Goal: Task Accomplishment & Management: Manage account settings

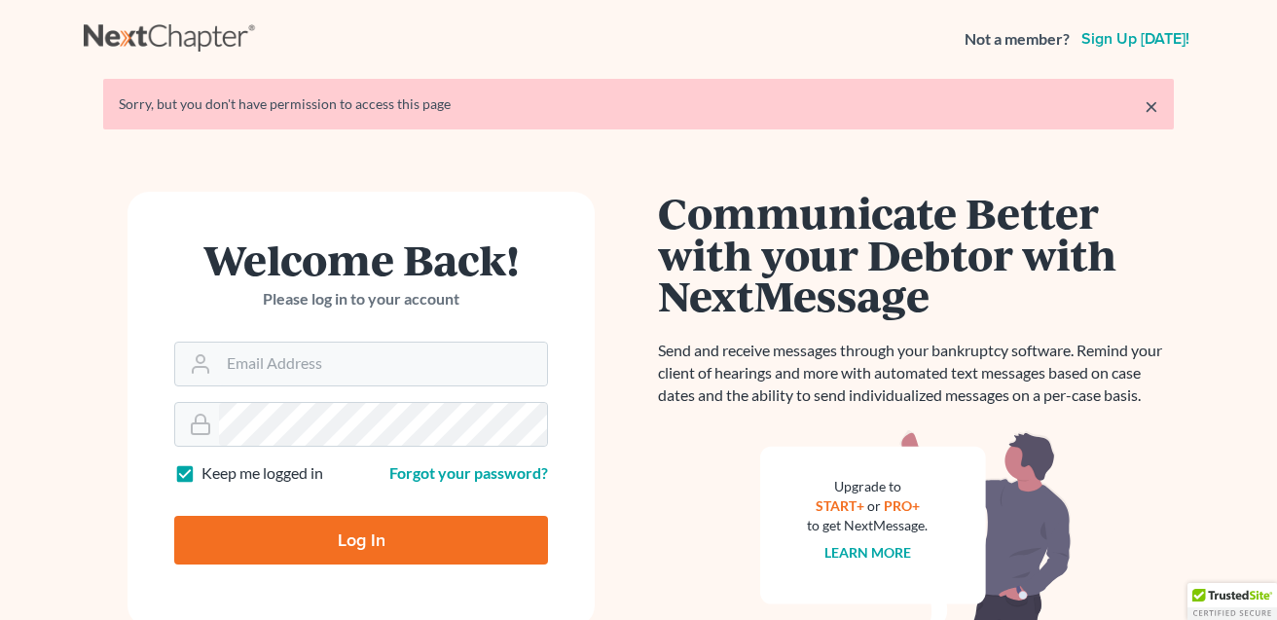
type input "[EMAIL_ADDRESS][DOMAIN_NAME]"
type input "Thinking..."
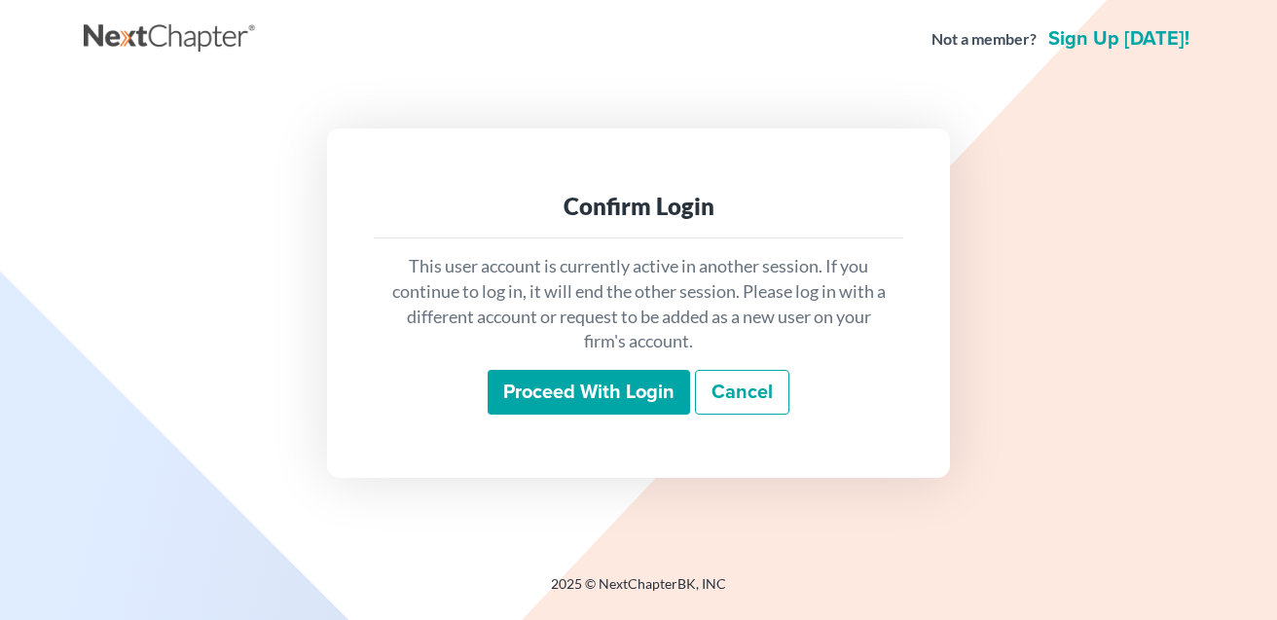
click at [585, 402] on input "Proceed with login" at bounding box center [589, 392] width 202 height 45
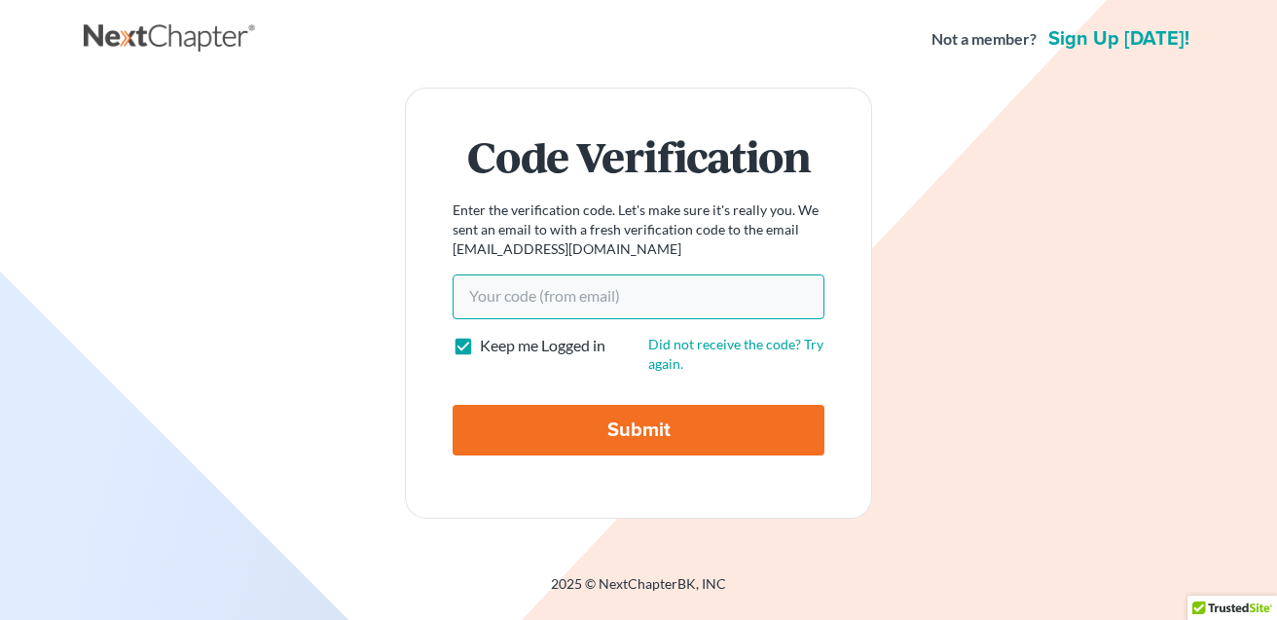
click at [644, 291] on input "Your code(from email)" at bounding box center [639, 297] width 372 height 45
paste input "491b6b"
type input "491b6b"
click at [763, 429] on input "Submit" at bounding box center [639, 430] width 372 height 51
type input "Thinking..."
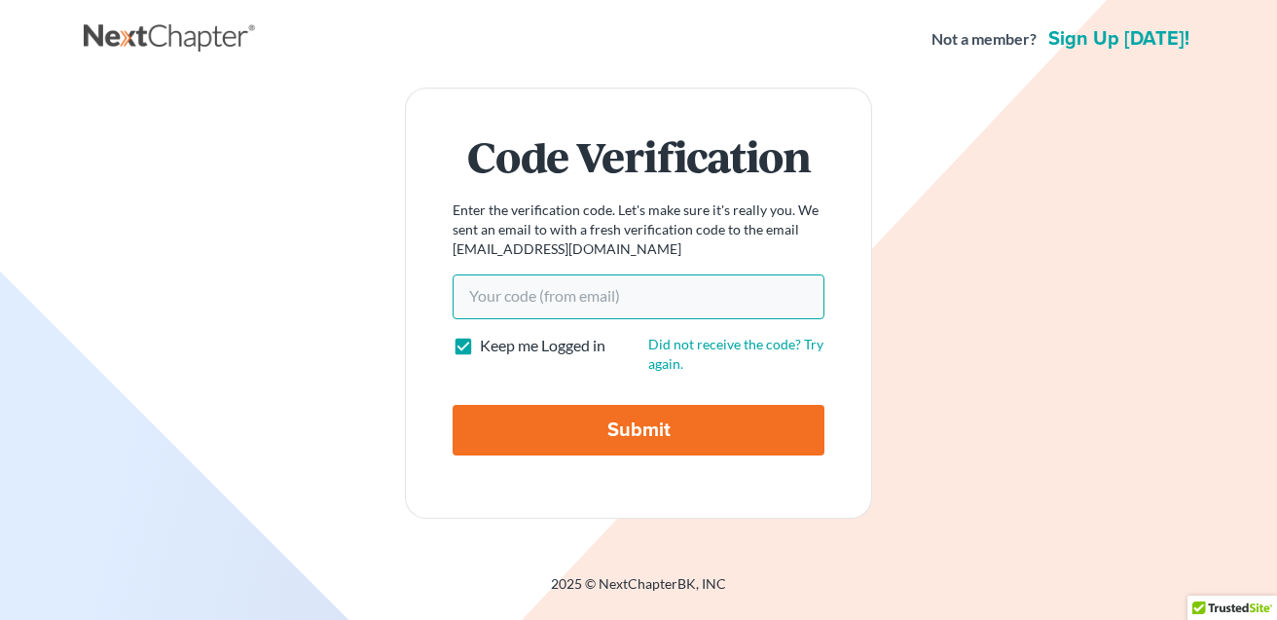
click at [675, 298] on input "Your code(from email)" at bounding box center [639, 297] width 372 height 45
paste input "491b6b"
type input "491b6b"
click at [865, 371] on form "Code Verification Enter the verification code. Let's make sure it's really you.…" at bounding box center [638, 303] width 467 height 431
click at [790, 424] on input "Submit" at bounding box center [639, 430] width 372 height 51
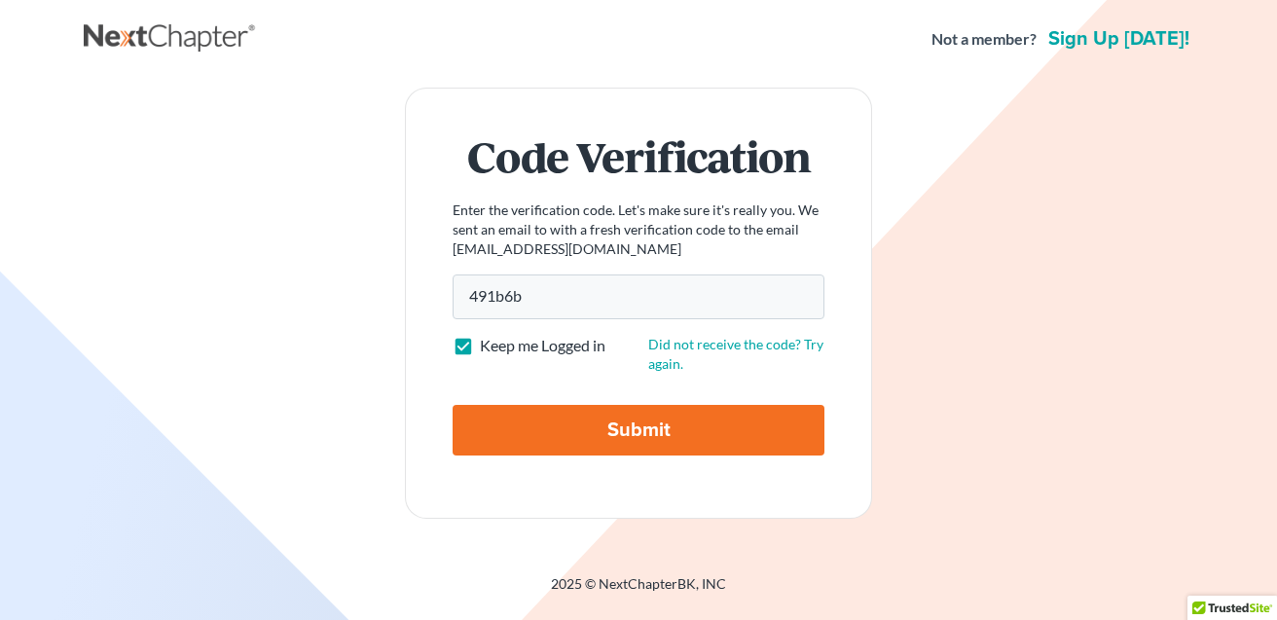
type input "Thinking..."
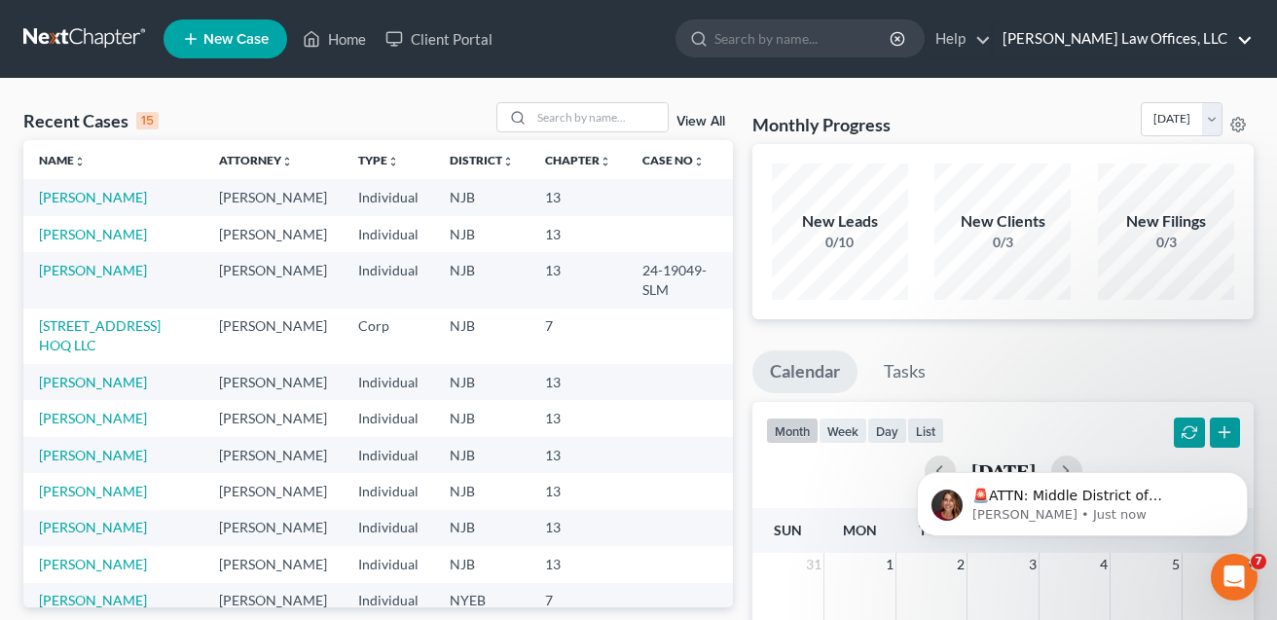
click at [1152, 37] on link "[PERSON_NAME] Law Offices, LLC" at bounding box center [1123, 38] width 260 height 35
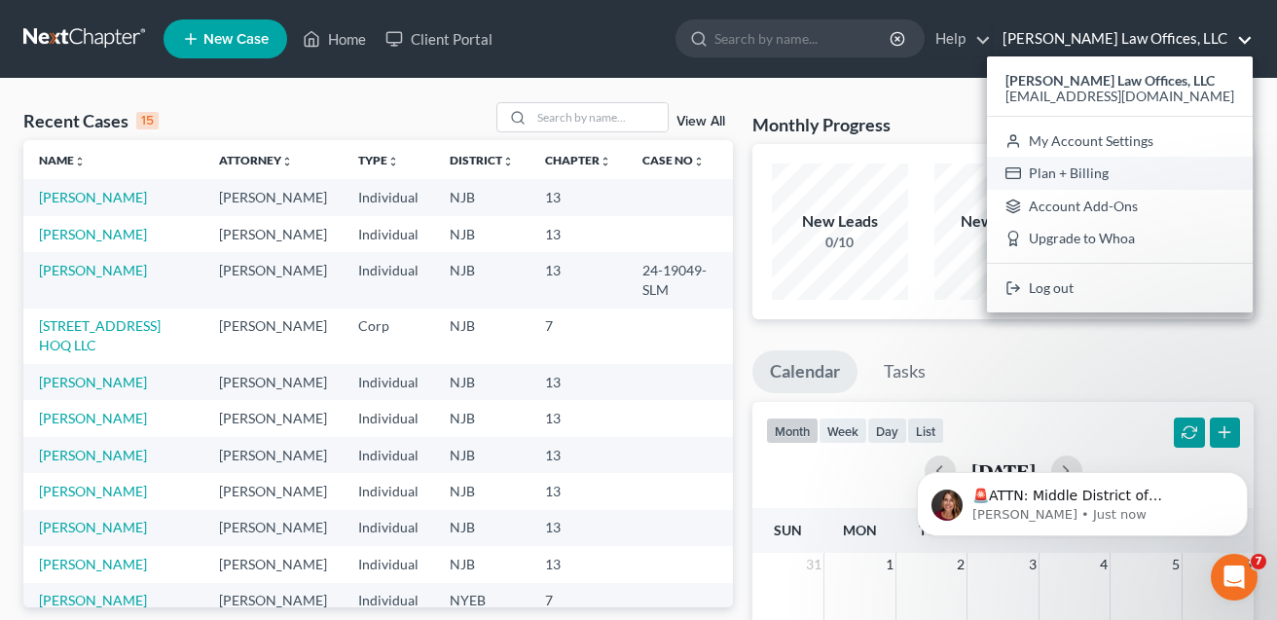
click at [1170, 177] on link "Plan + Billing" at bounding box center [1120, 173] width 266 height 33
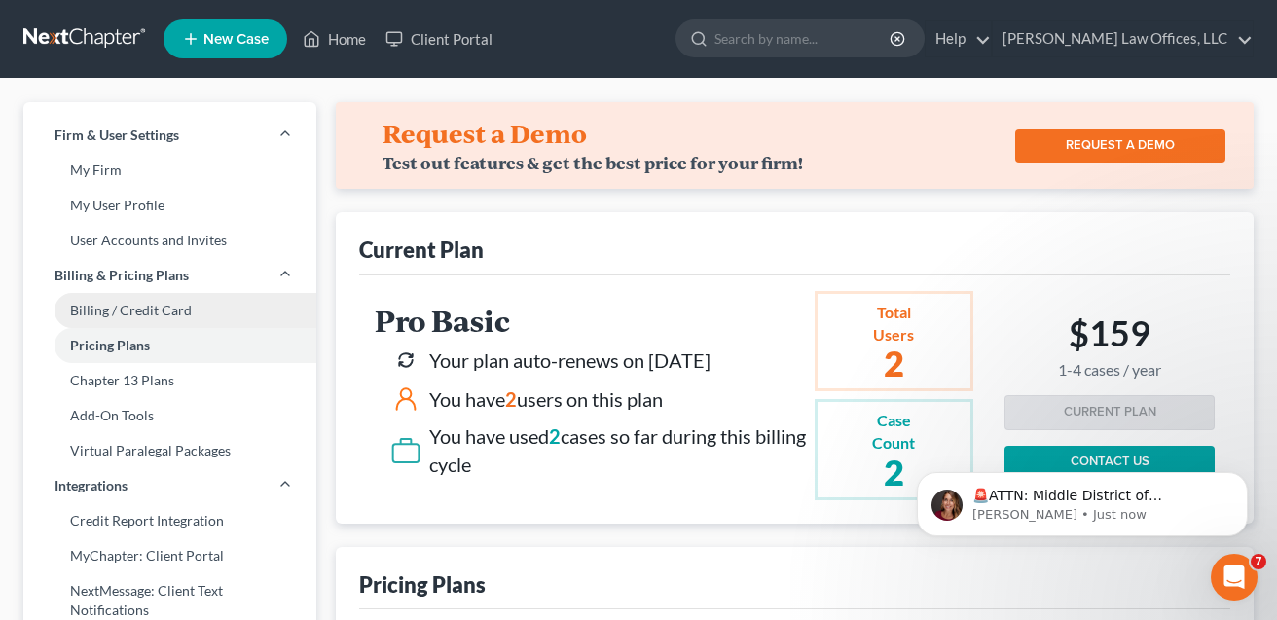
click at [184, 311] on link "Billing / Credit Card" at bounding box center [169, 310] width 293 height 35
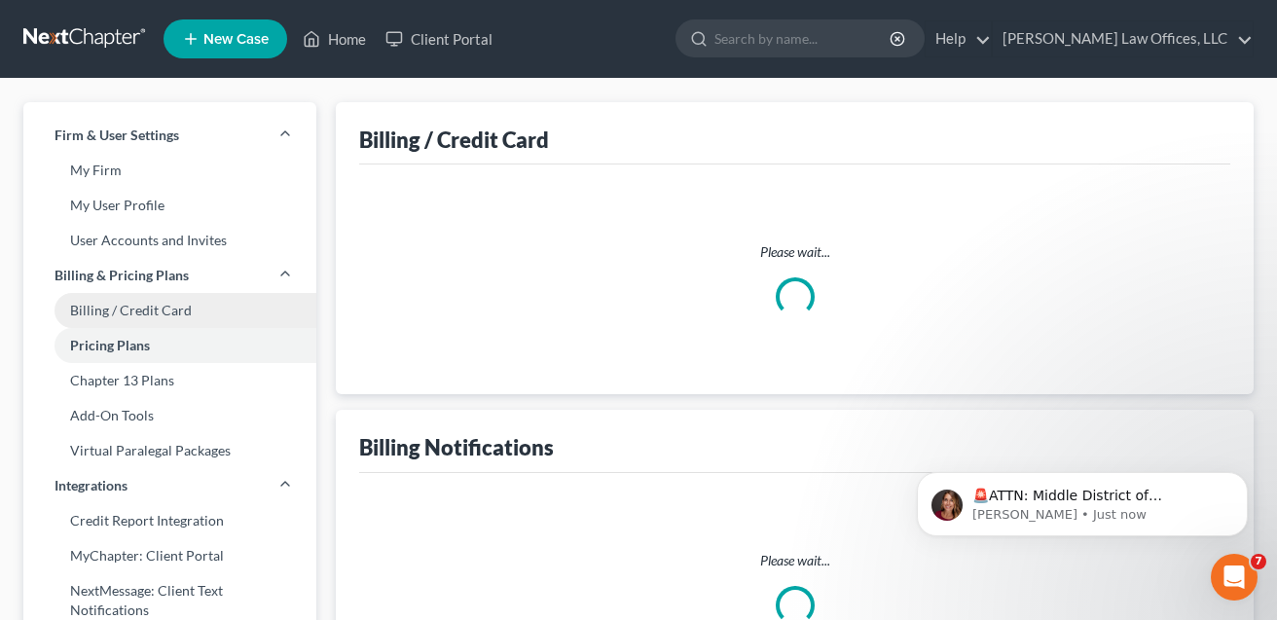
select select "33"
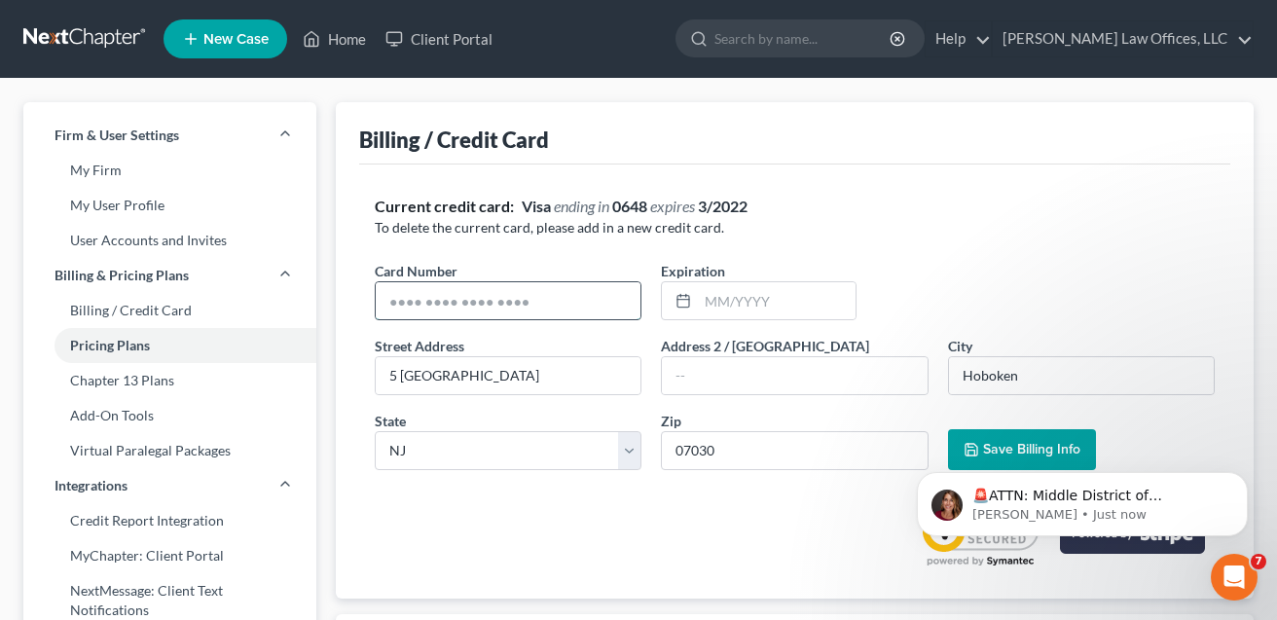
click at [426, 306] on input "text" at bounding box center [508, 300] width 265 height 37
type input "371615606291009"
type input "12/2028"
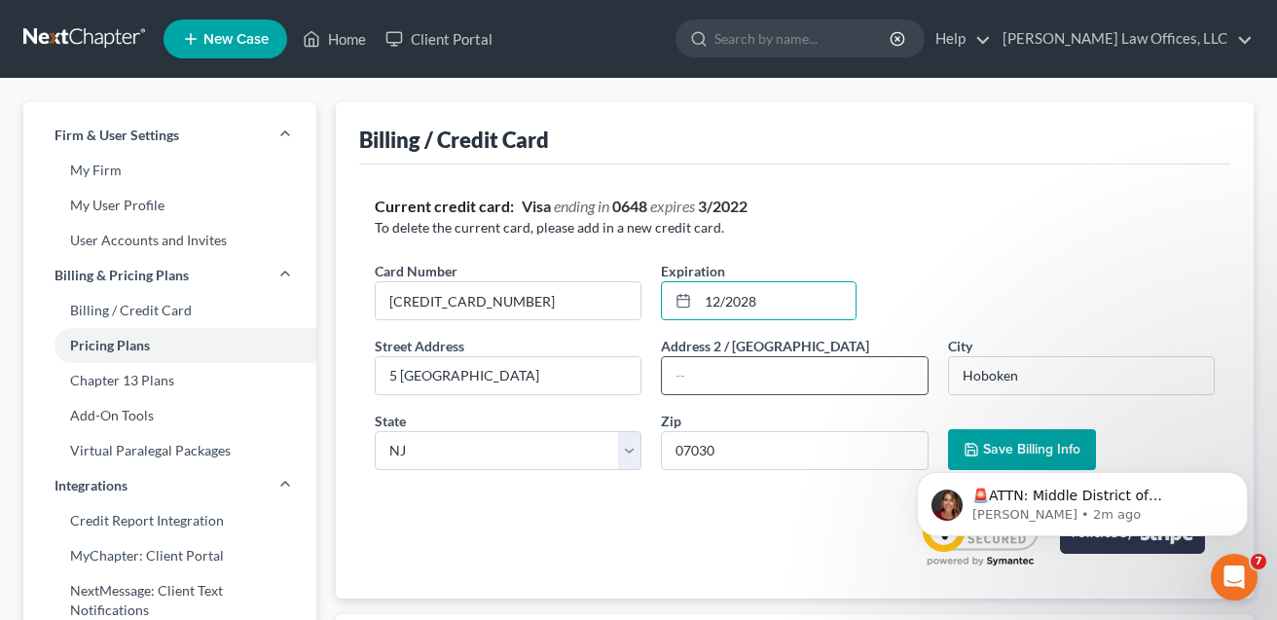
click at [737, 375] on input "text" at bounding box center [794, 375] width 265 height 37
type input "Ste 255"
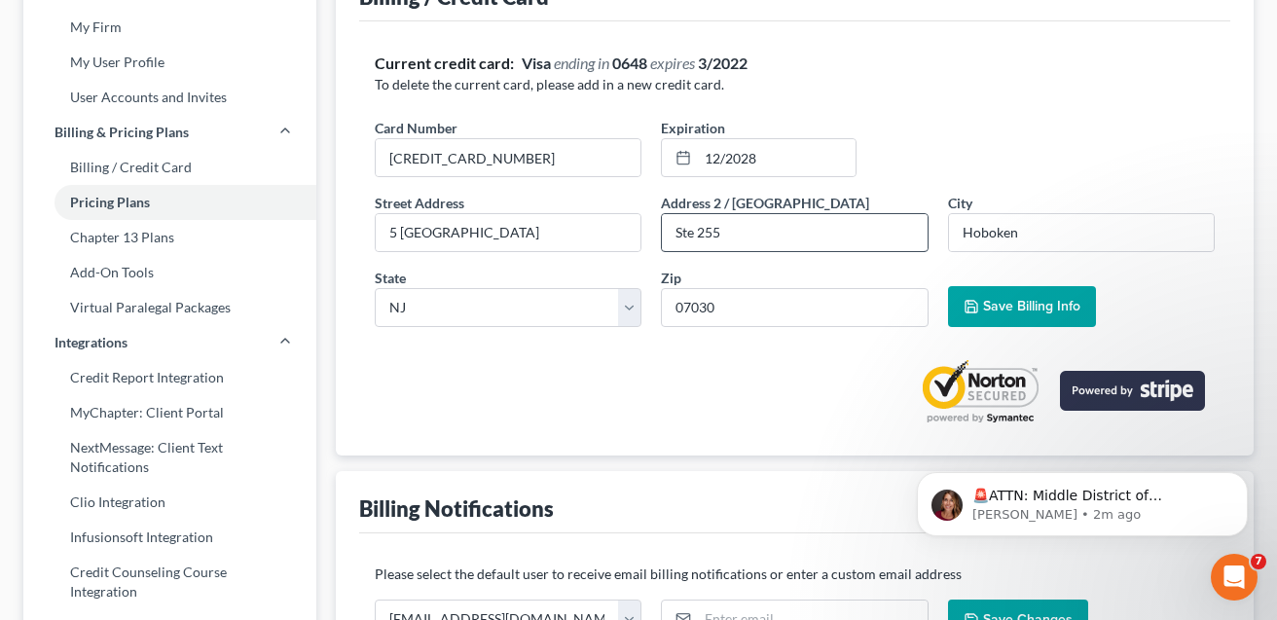
scroll to position [166, 0]
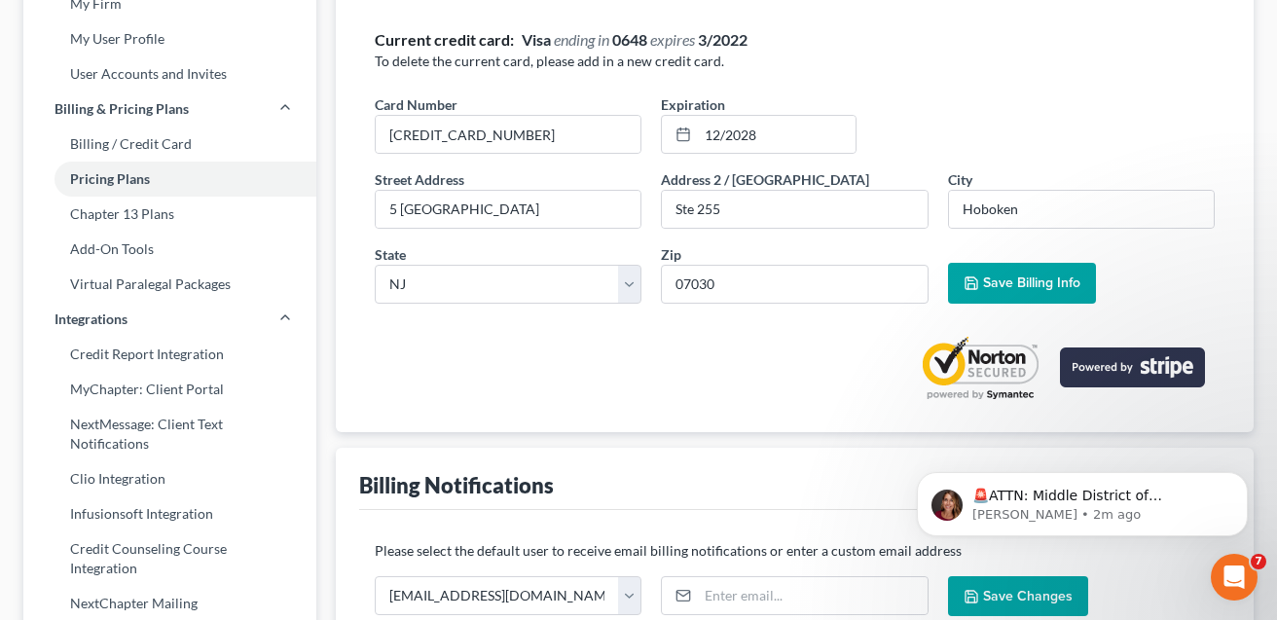
click at [1053, 278] on span "Save Billing Info" at bounding box center [1031, 283] width 97 height 17
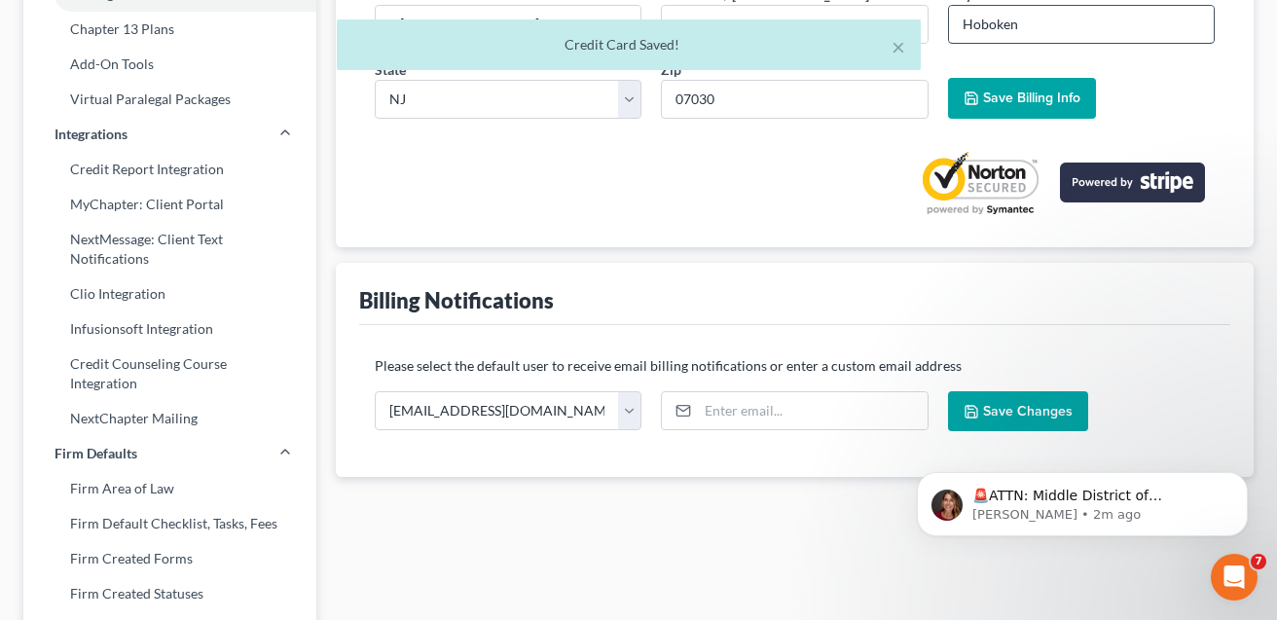
scroll to position [352, 0]
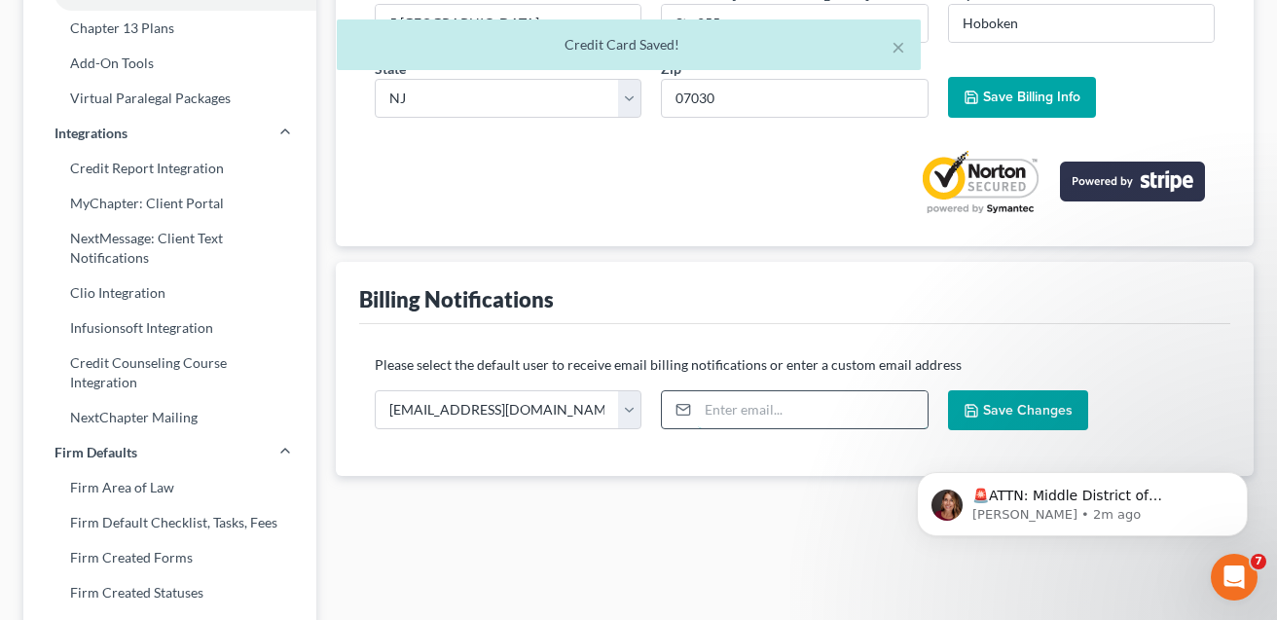
click at [783, 413] on input "email" at bounding box center [812, 409] width 229 height 37
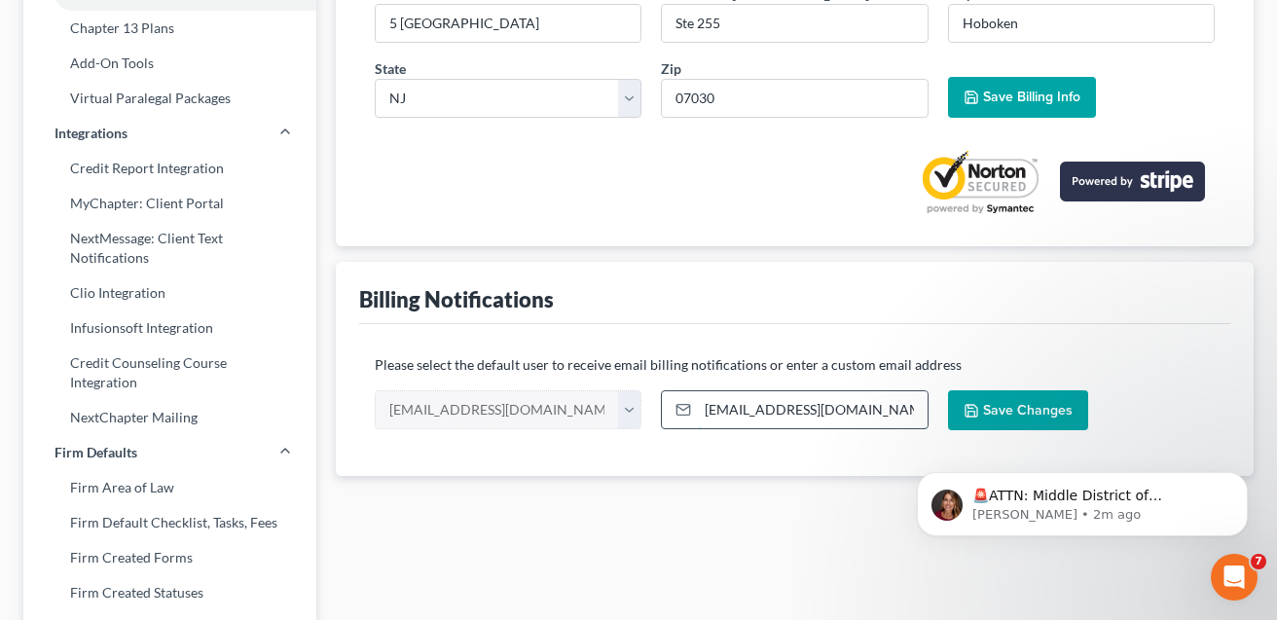
type input "[EMAIL_ADDRESS][DOMAIN_NAME]"
click at [1043, 405] on span "Save Changes" at bounding box center [1028, 410] width 90 height 17
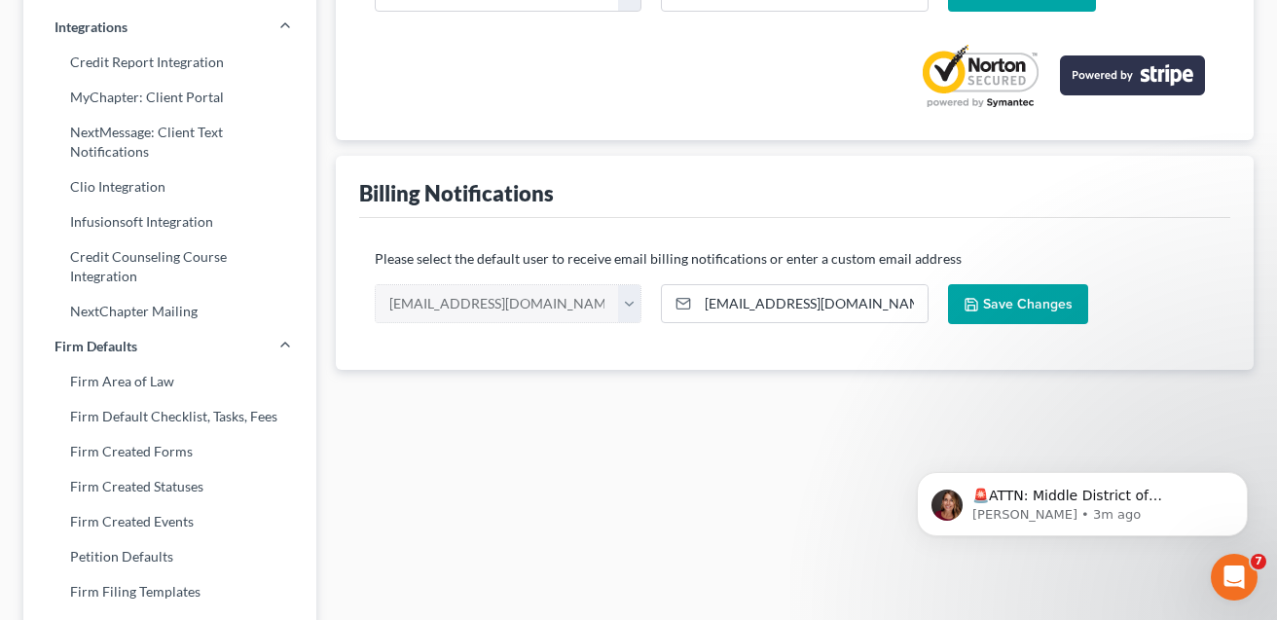
scroll to position [460, 0]
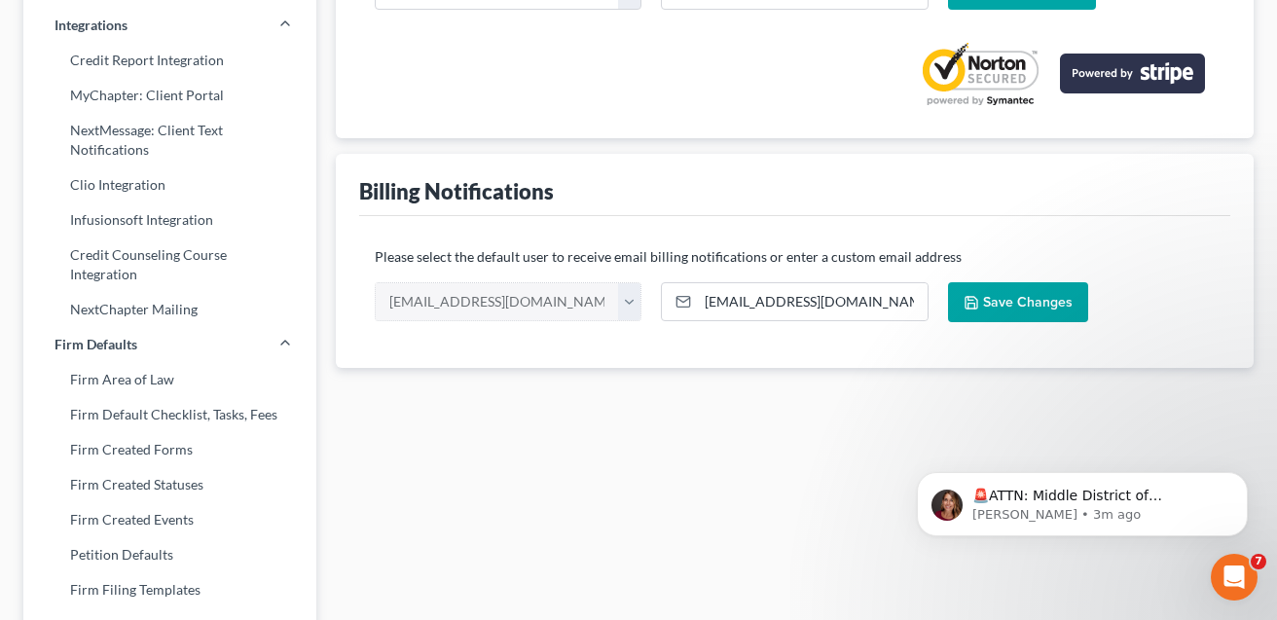
click at [1012, 304] on span "Save Changes" at bounding box center [1028, 302] width 90 height 17
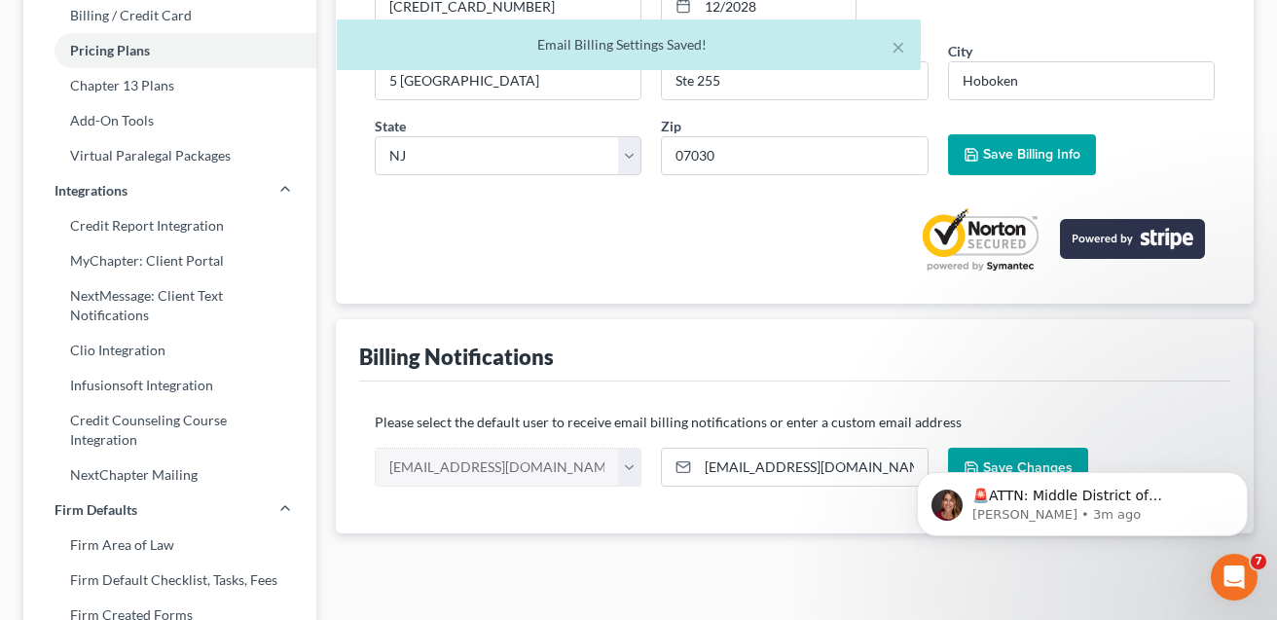
scroll to position [283, 0]
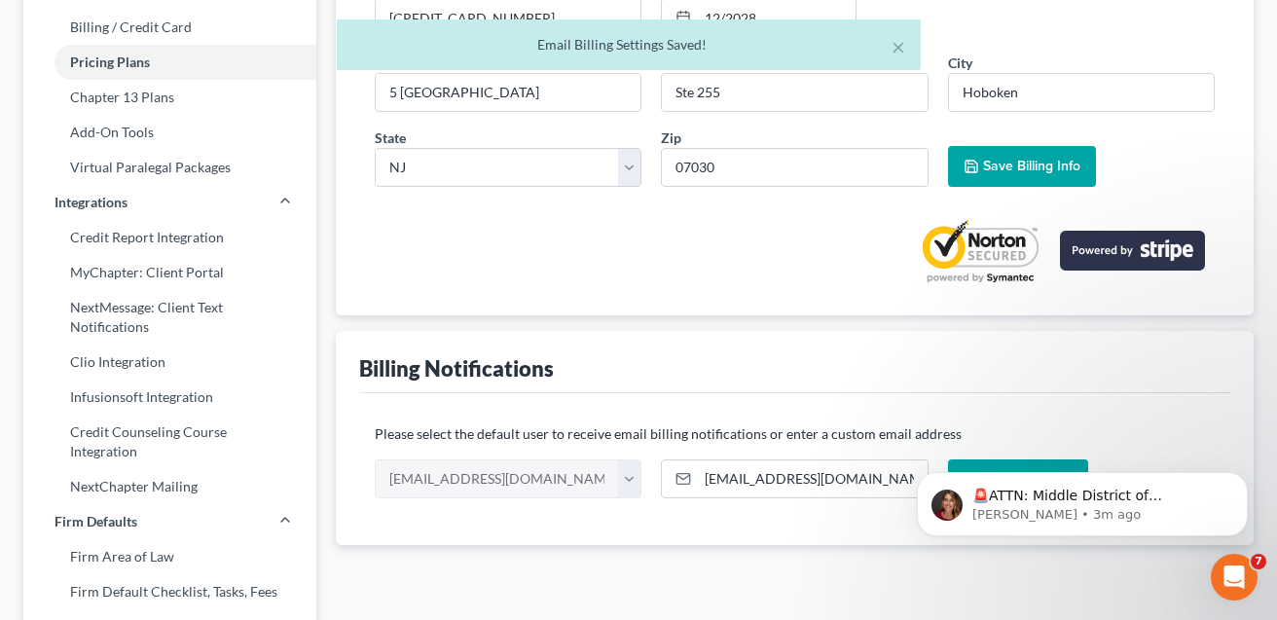
click at [995, 161] on span "Save Billing Info" at bounding box center [1031, 166] width 97 height 17
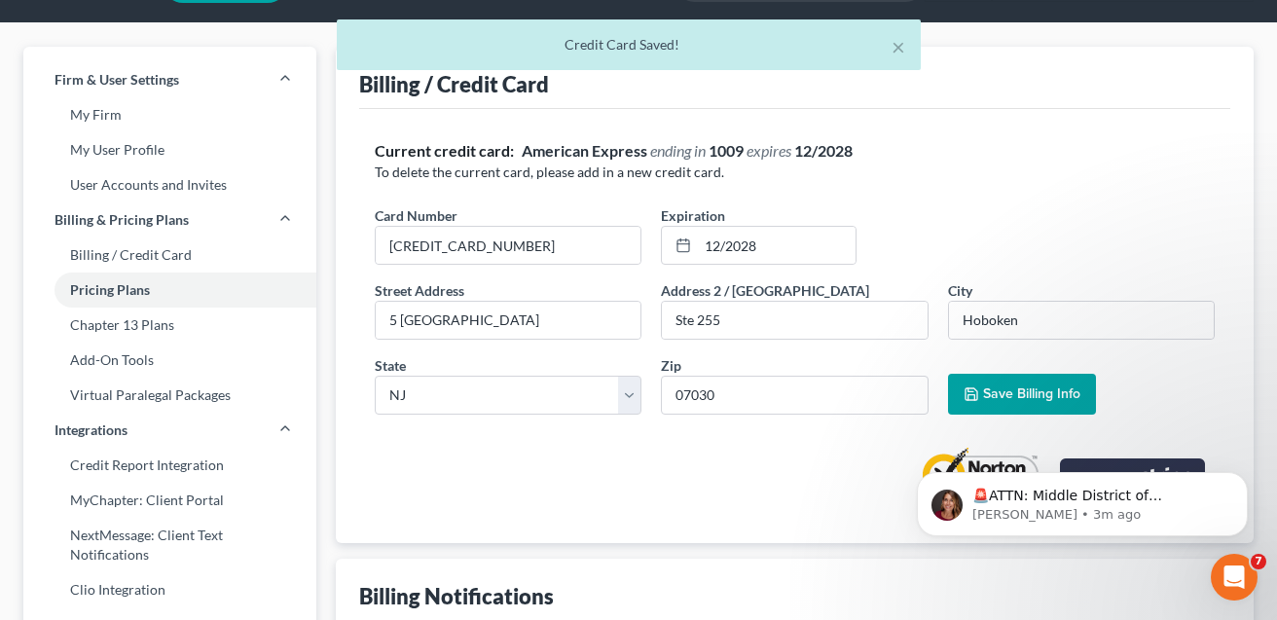
scroll to position [54, 0]
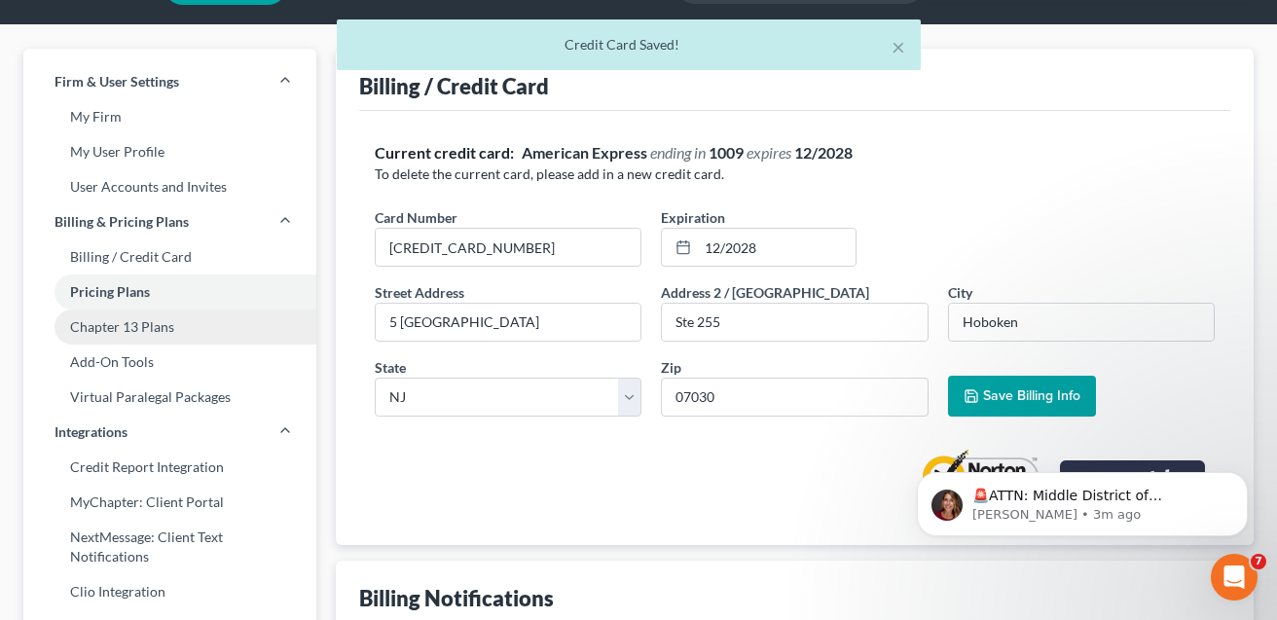
click at [144, 333] on link "Chapter 13 Plans" at bounding box center [169, 327] width 293 height 35
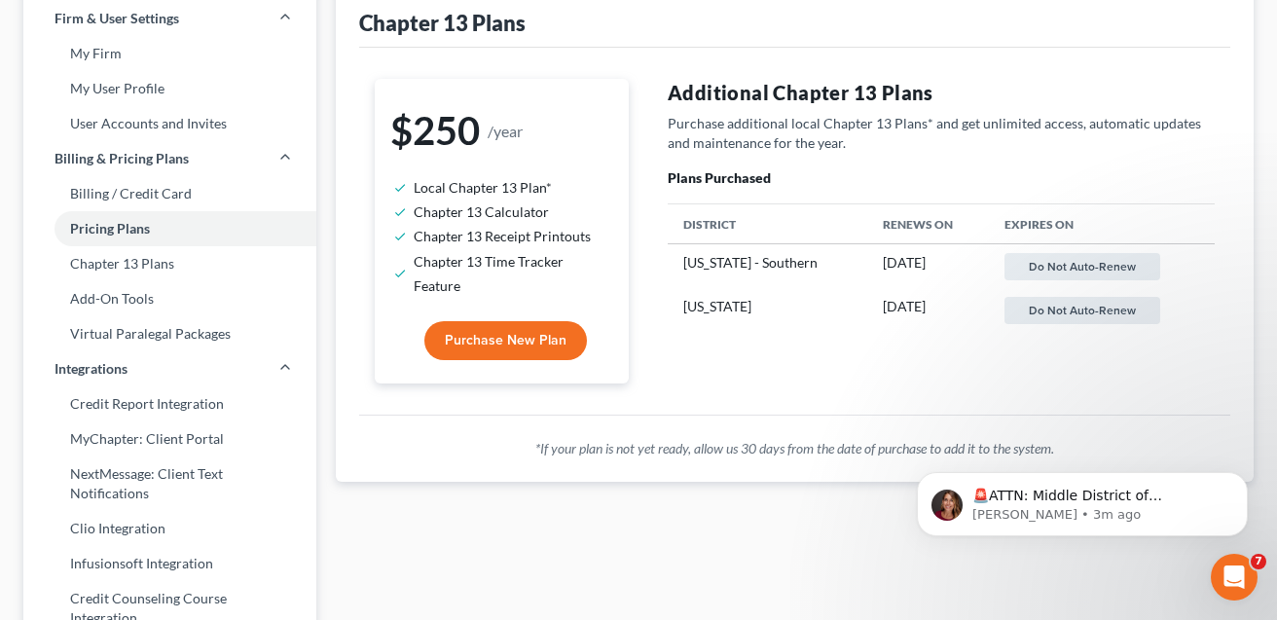
scroll to position [134, 0]
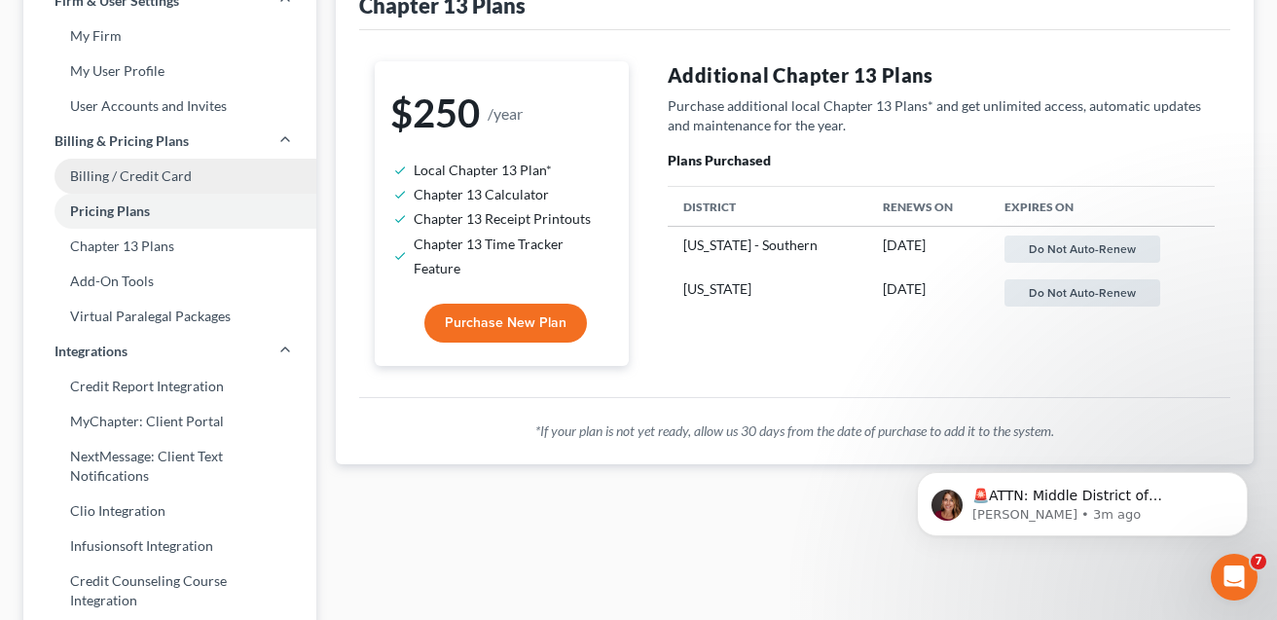
click at [166, 172] on link "Billing / Credit Card" at bounding box center [169, 176] width 293 height 35
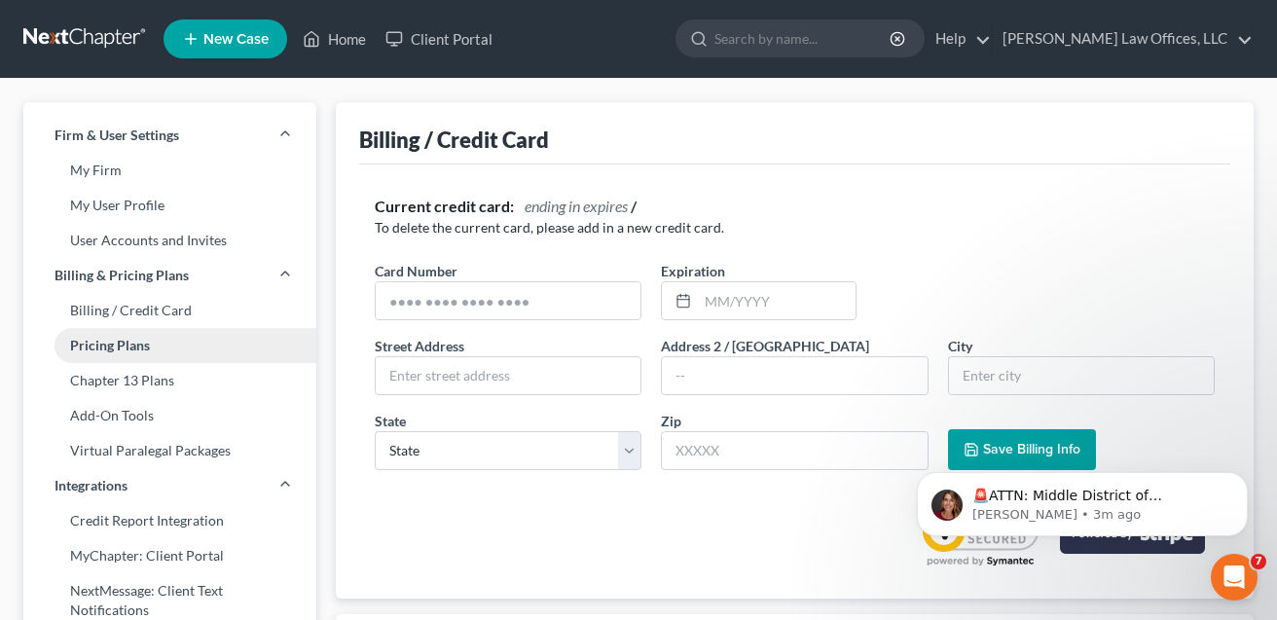
click at [134, 348] on link "Pricing Plans" at bounding box center [169, 345] width 293 height 35
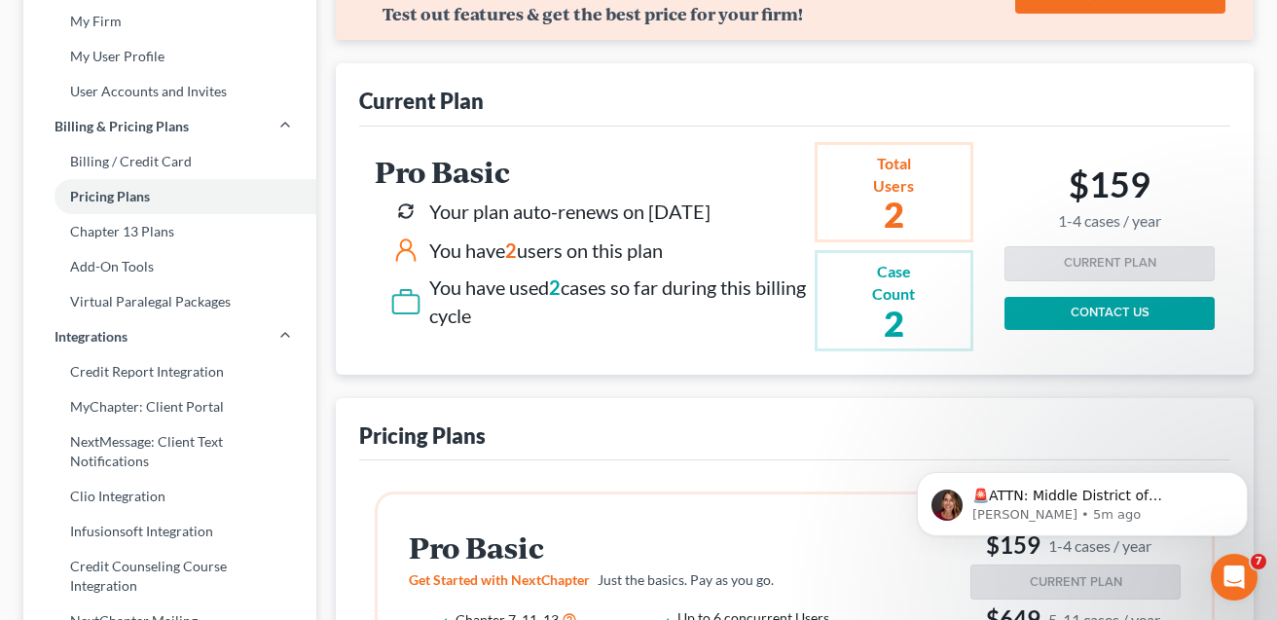
scroll to position [176, 0]
